Goal: Information Seeking & Learning: Learn about a topic

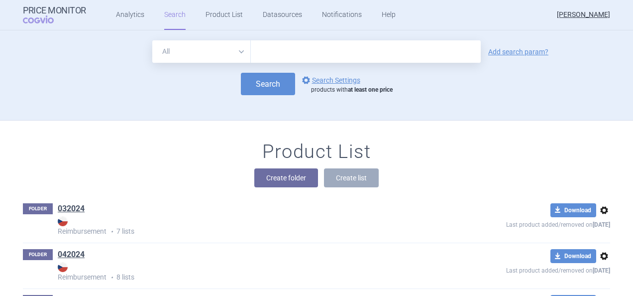
click at [280, 52] on input "text" at bounding box center [366, 51] width 230 height 22
type input "s"
click at [81, 15] on strong "Price Monitor" at bounding box center [54, 10] width 63 height 10
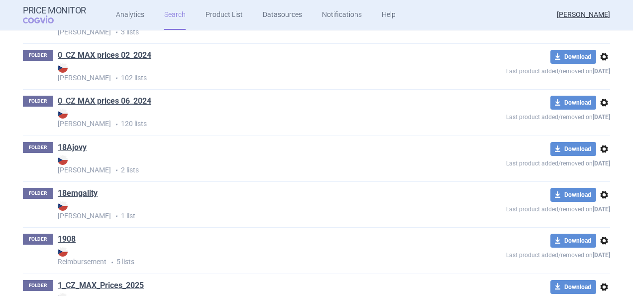
scroll to position [387, 0]
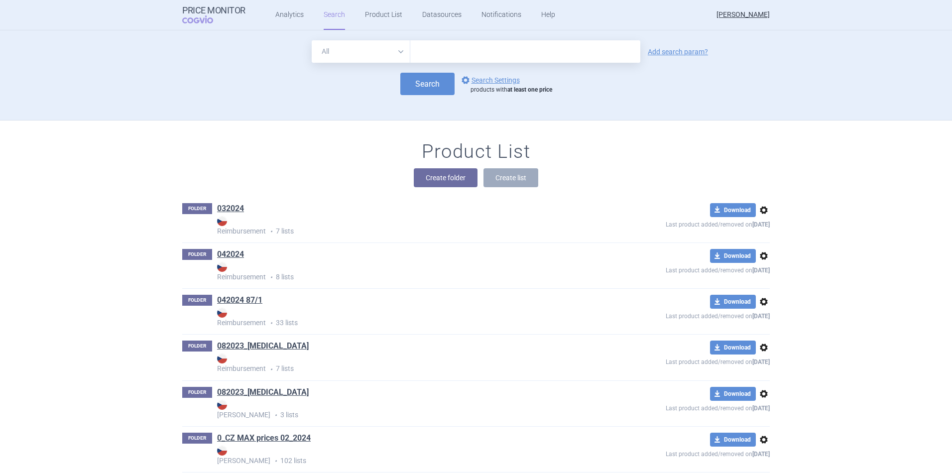
click at [474, 57] on input "text" at bounding box center [525, 51] width 230 height 22
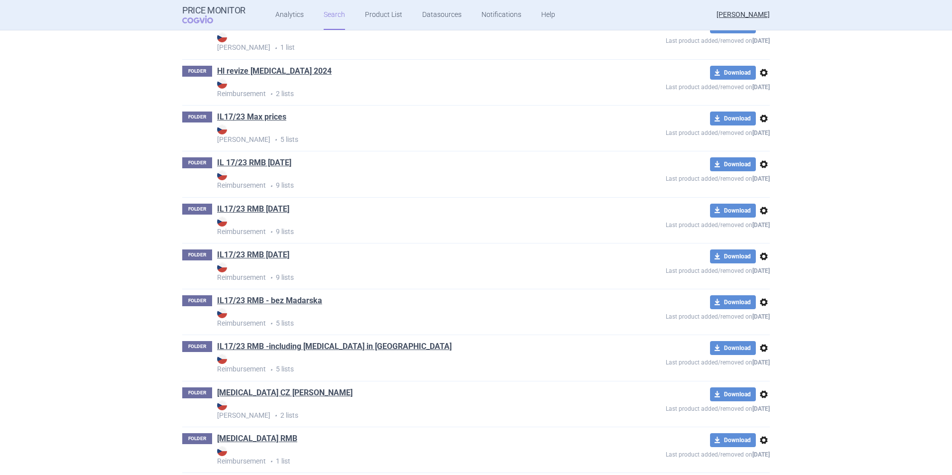
scroll to position [3838, 0]
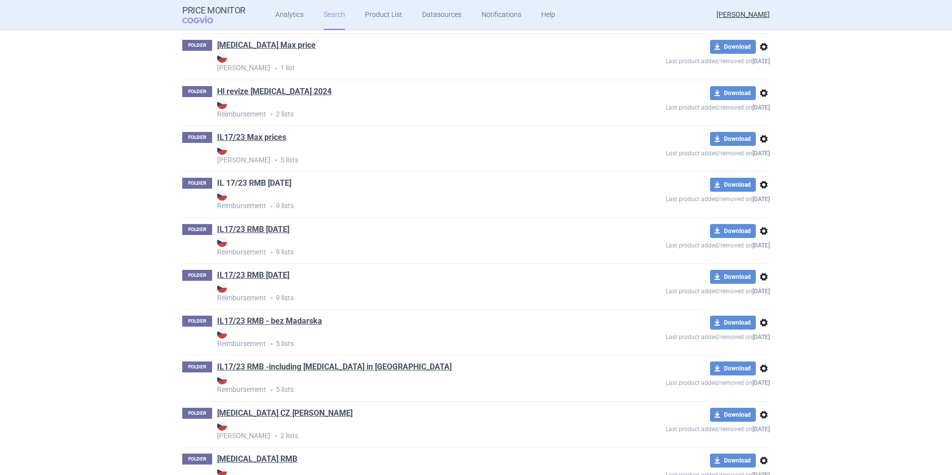
click at [247, 183] on link "IL 17/23 RMB [DATE]" at bounding box center [254, 183] width 74 height 11
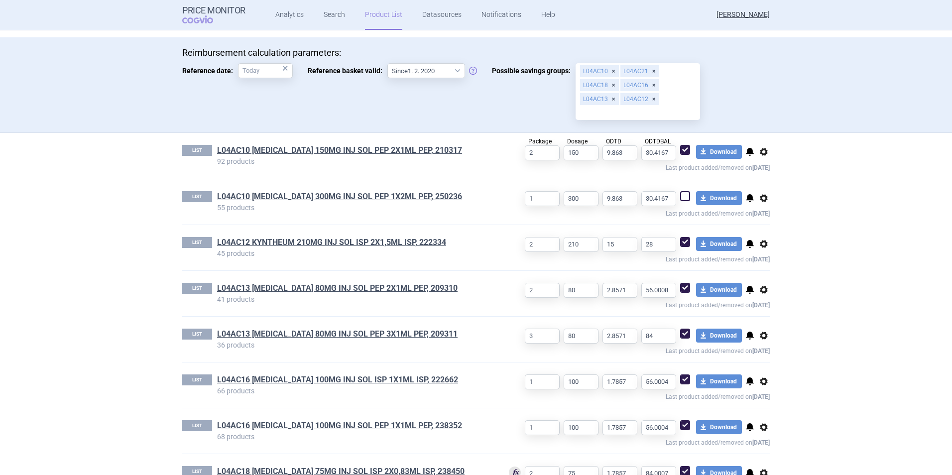
scroll to position [378, 0]
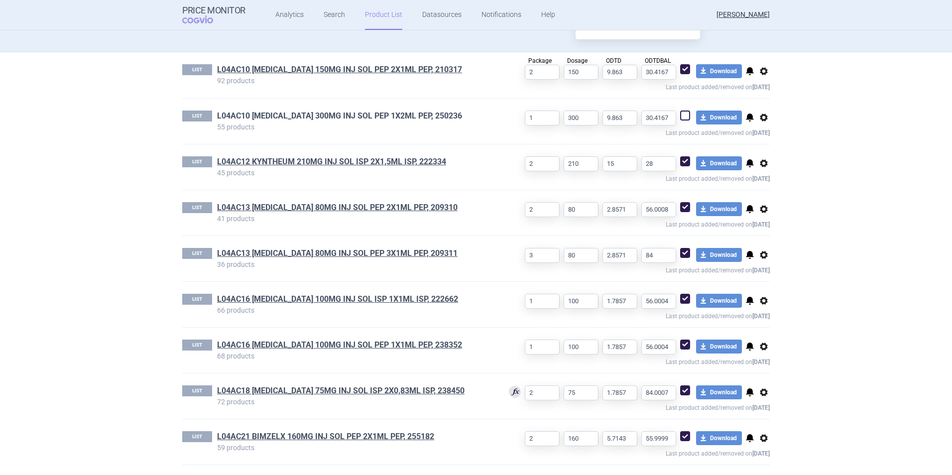
click at [380, 111] on link "L04AC10 [MEDICAL_DATA] 300MG INJ SOL PEP 1X2ML PEP, 250236" at bounding box center [339, 116] width 245 height 11
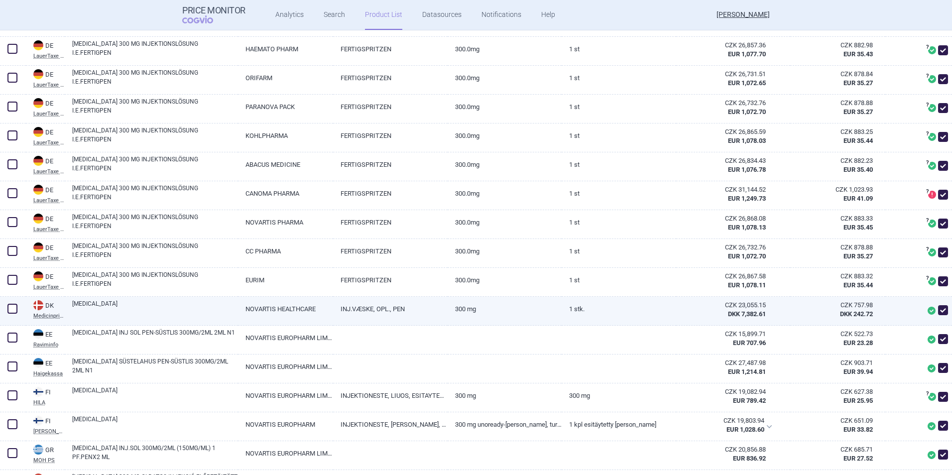
scroll to position [398, 0]
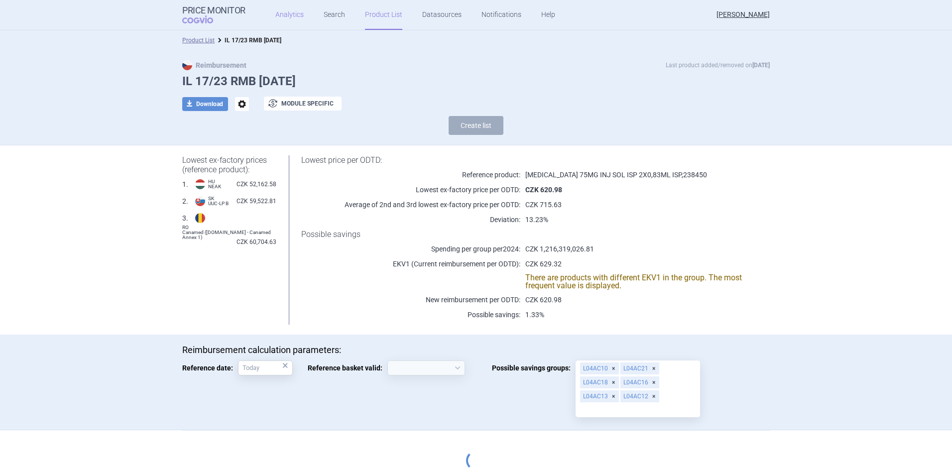
select select "[DATE]"
